Goal: Task Accomplishment & Management: Manage account settings

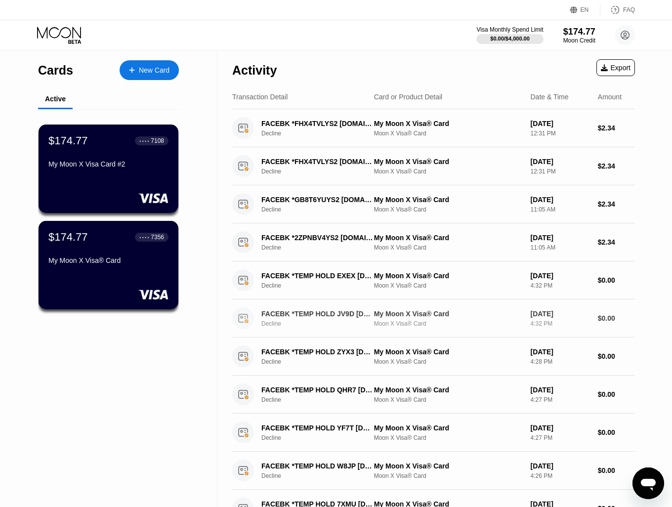
scroll to position [263, 0]
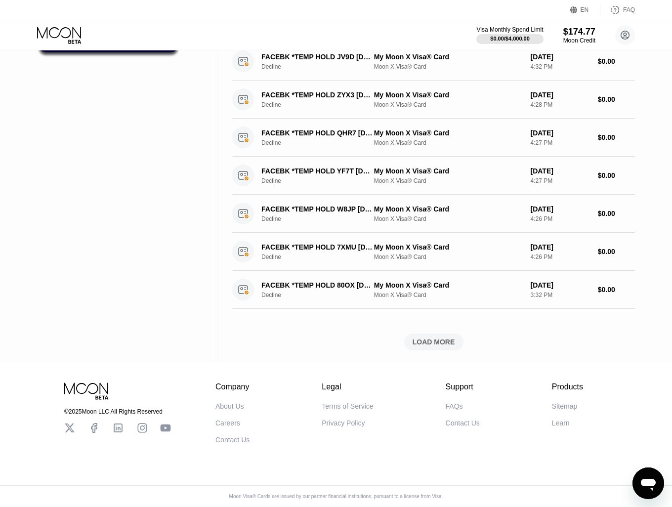
click at [441, 345] on div "Activity Export Transaction Detail Card or Product Detail Date & Time Amount FA…" at bounding box center [433, 77] width 403 height 569
click at [440, 339] on div "LOAD MORE" at bounding box center [434, 342] width 43 height 9
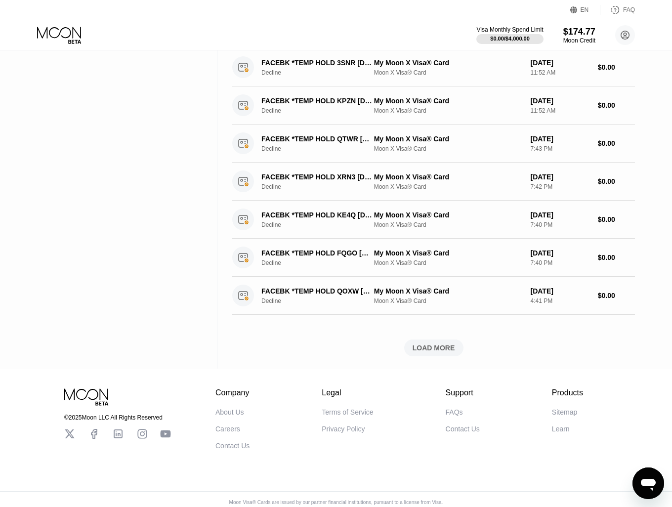
scroll to position [719, 0]
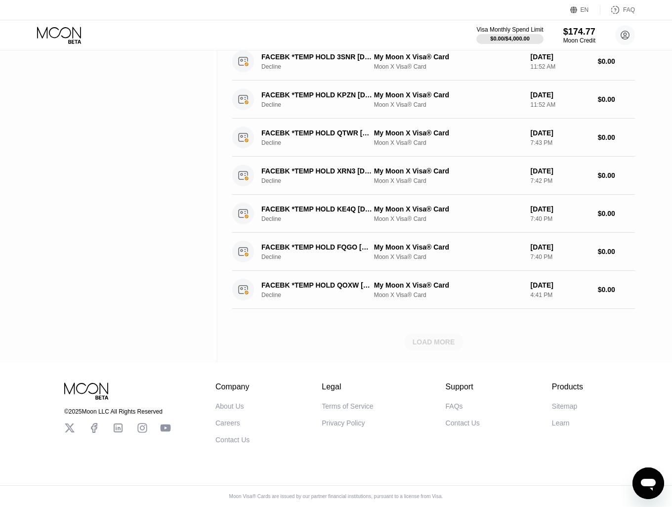
click at [429, 338] on div "LOAD MORE" at bounding box center [434, 342] width 43 height 9
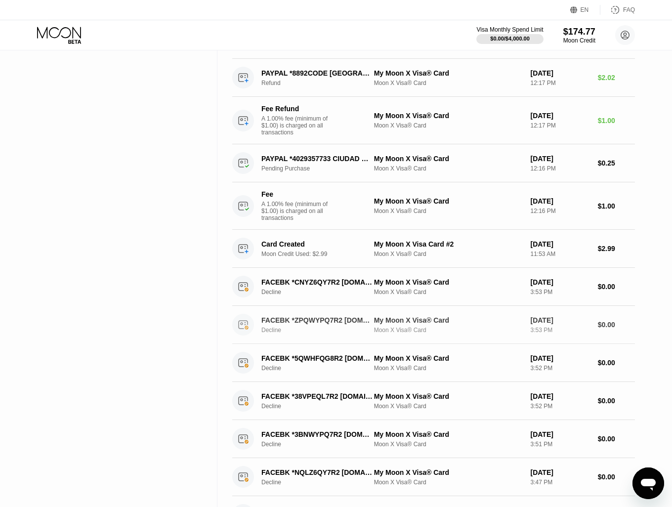
scroll to position [1329, 0]
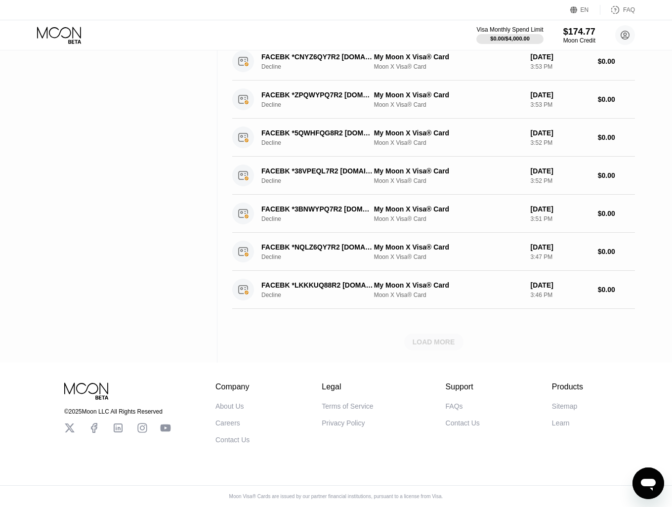
click at [434, 338] on div "LOAD MORE" at bounding box center [434, 342] width 43 height 9
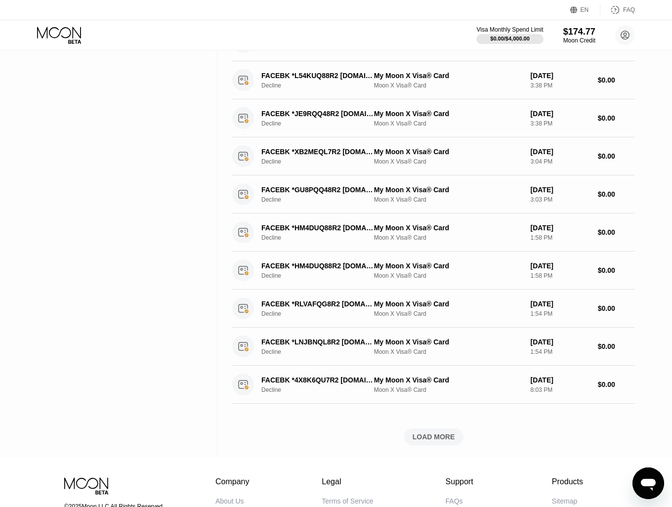
scroll to position [1784, 0]
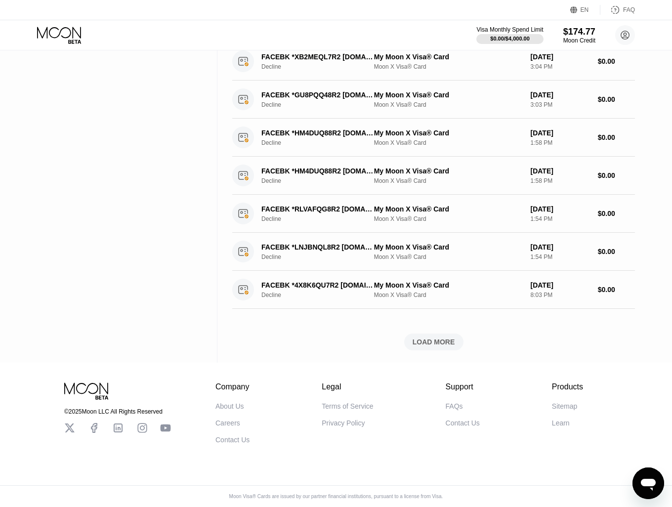
click at [425, 338] on div "LOAD MORE" at bounding box center [434, 342] width 43 height 9
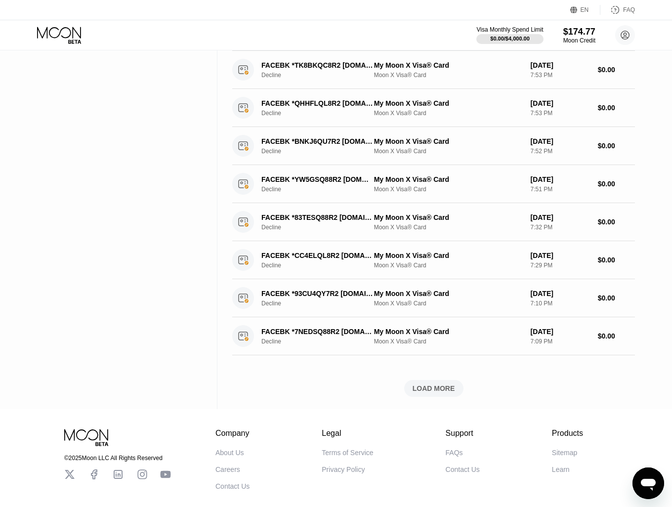
scroll to position [2229, 0]
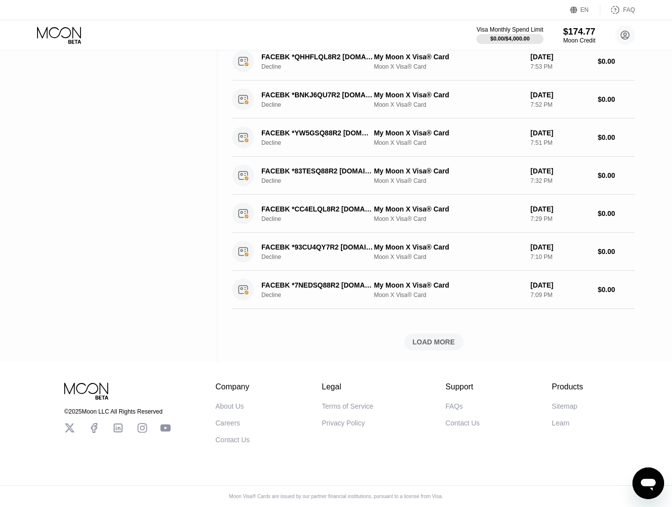
click at [435, 347] on div "LOAD MORE" at bounding box center [434, 342] width 43 height 9
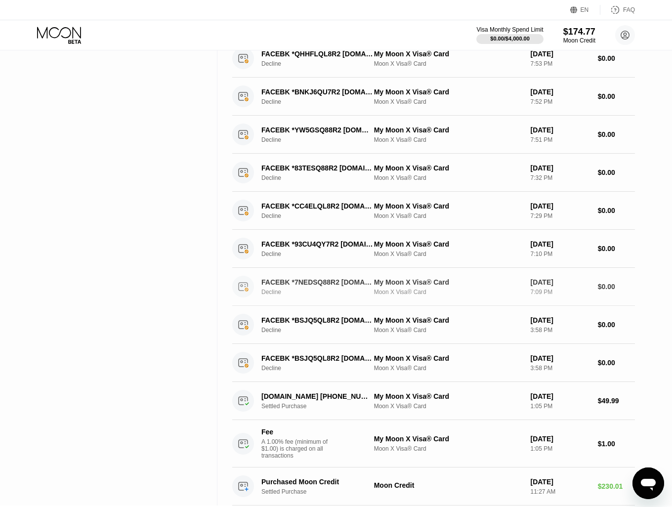
scroll to position [2389, 0]
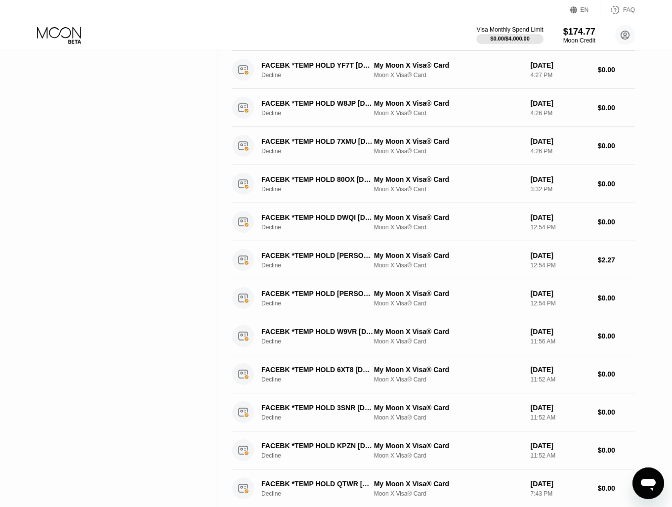
scroll to position [0, 0]
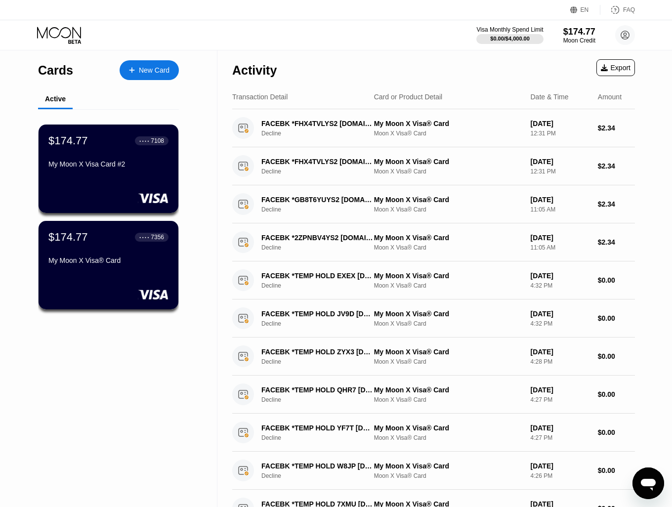
click at [629, 34] on icon at bounding box center [625, 35] width 8 height 8
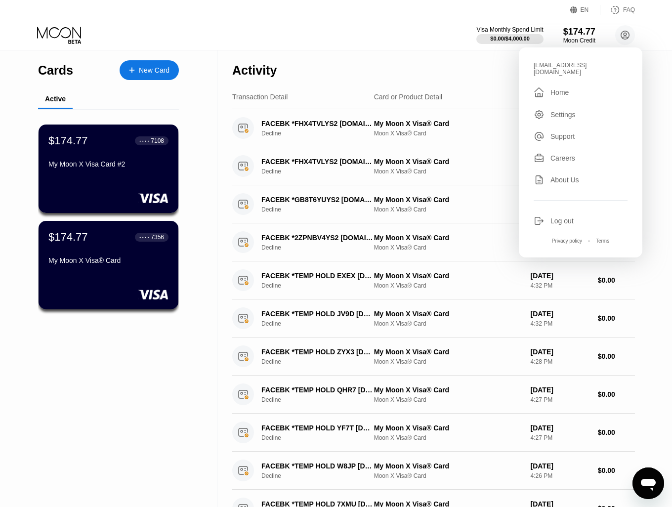
click at [575, 218] on div "Log out" at bounding box center [581, 221] width 94 height 11
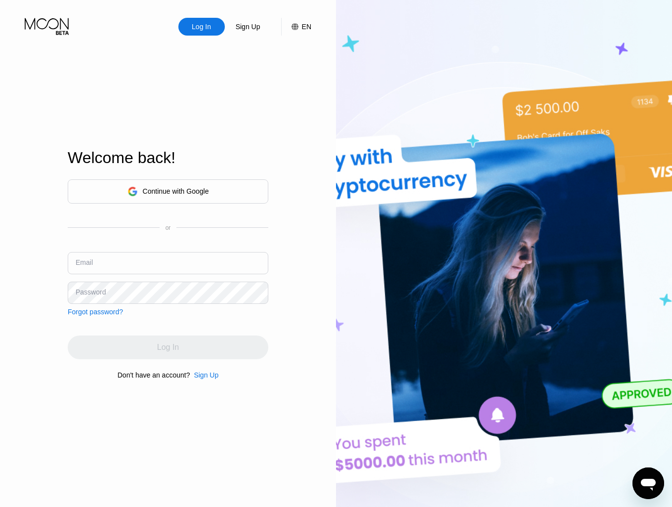
type input "shilir1@digitalcointreeltd.com"
click at [132, 109] on div "Welcome back! Continue with Google or Email shilir1@digitalcointreeltd.com Pass…" at bounding box center [168, 264] width 201 height 558
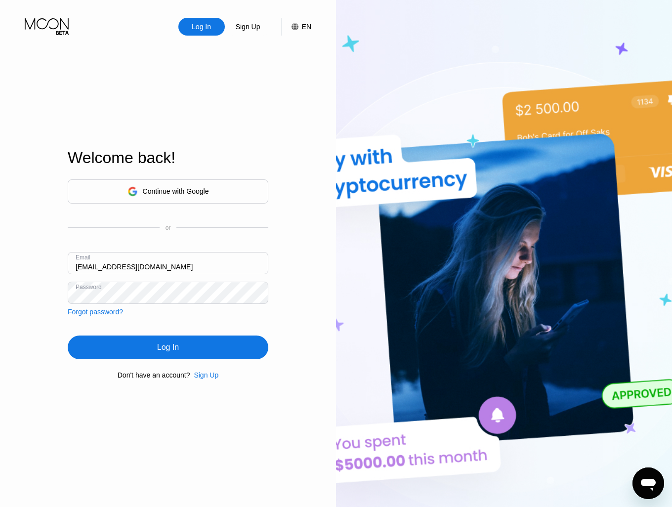
click at [55, 100] on div "Log In Sign Up EN Language Select an item Save Welcome back! Continue with Goog…" at bounding box center [168, 279] width 336 height 558
click at [123, 109] on div "Welcome back! Continue with Google or Email shilir1@digitalcointreeltd.com Pass…" at bounding box center [168, 264] width 201 height 558
